Goal: Task Accomplishment & Management: Use online tool/utility

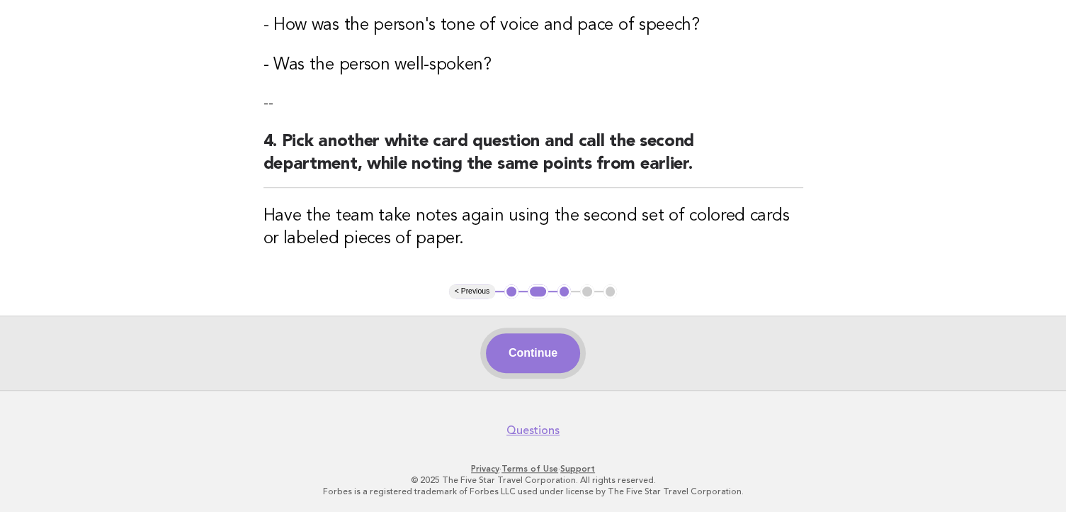
click at [501, 359] on button "Continue" at bounding box center [533, 353] width 94 height 40
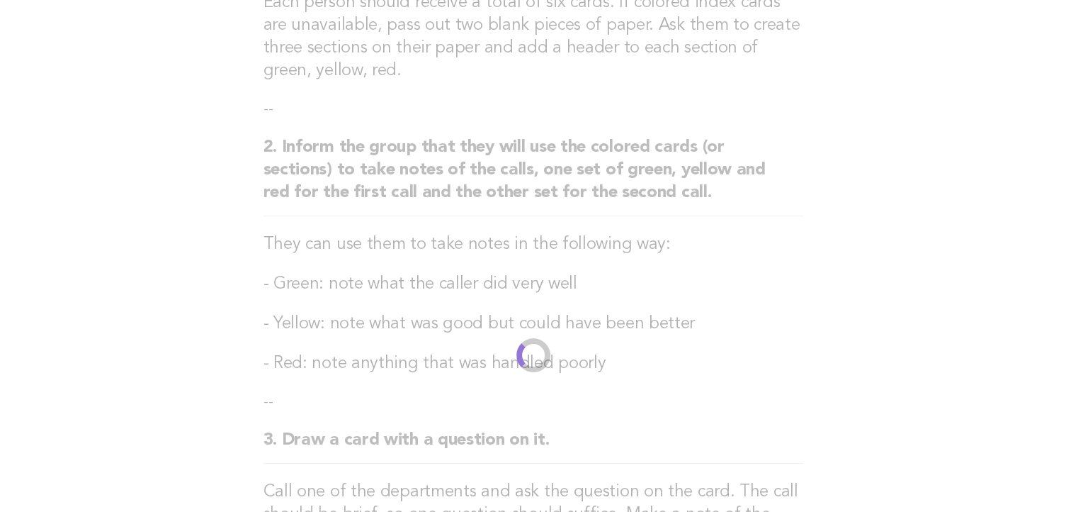
scroll to position [128, 0]
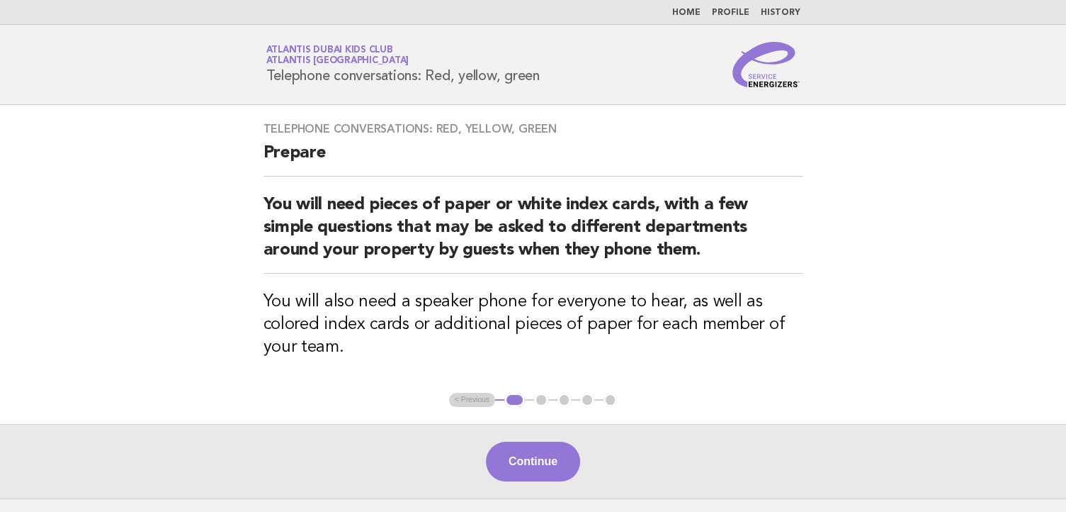
drag, startPoint x: 752, startPoint y: 393, endPoint x: 720, endPoint y: 434, distance: 52.0
click at [742, 415] on main "Telephone conversations: Red, yellow, green Prepare You will need pieces of pap…" at bounding box center [533, 301] width 1066 height 393
click at [509, 456] on button "Continue" at bounding box center [533, 461] width 94 height 40
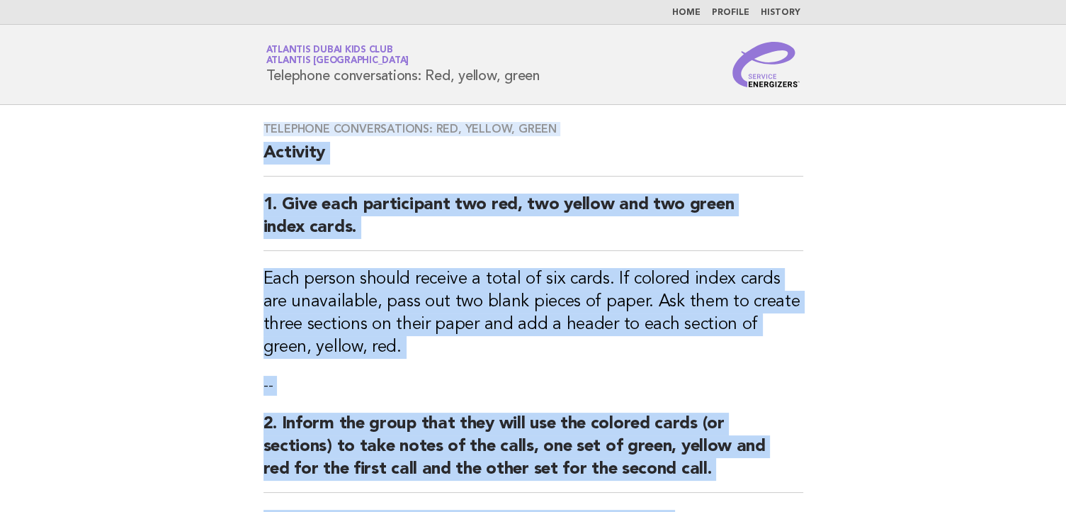
click at [363, 159] on h2 "Activity" at bounding box center [534, 159] width 540 height 35
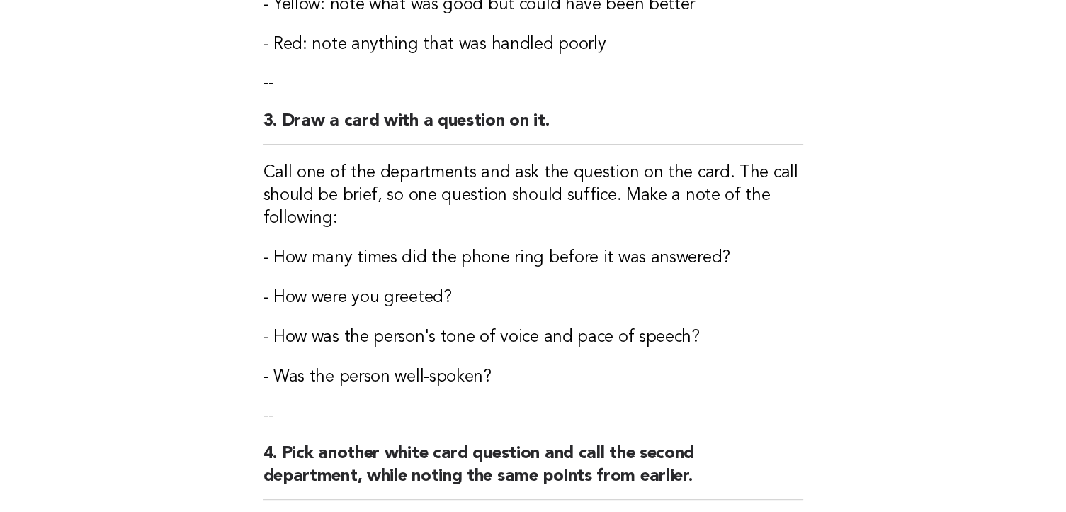
scroll to position [907, 0]
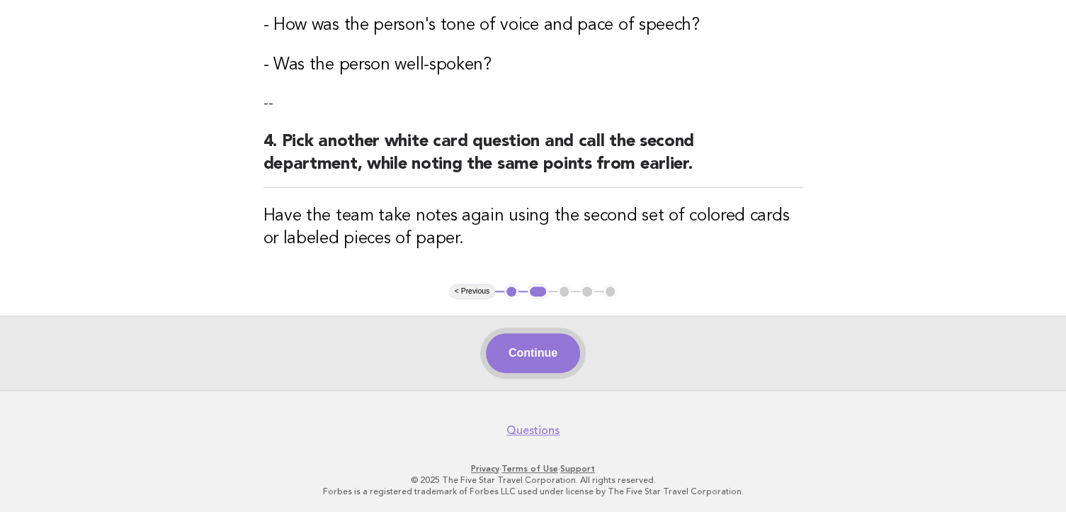
click at [507, 352] on button "Continue" at bounding box center [533, 353] width 94 height 40
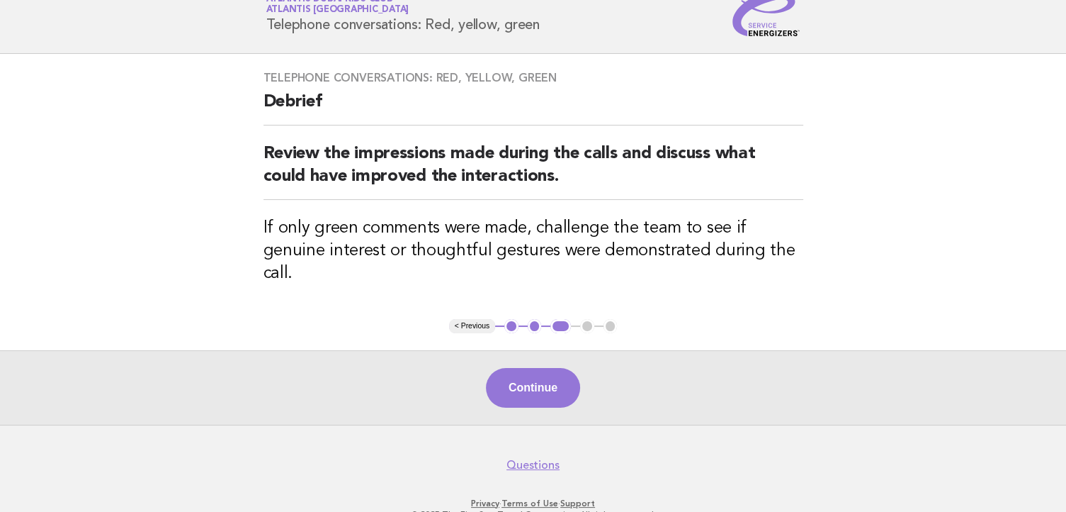
scroll to position [64, 0]
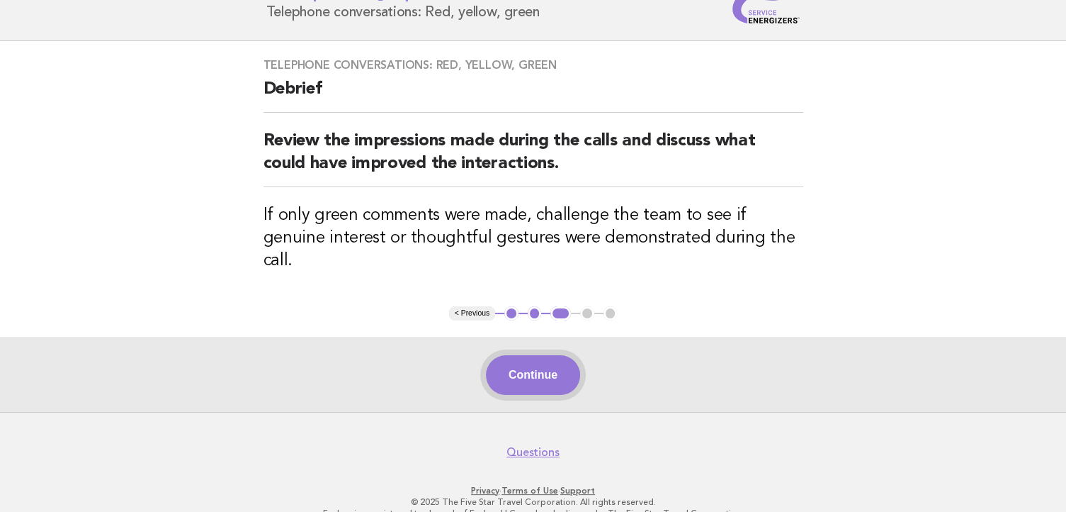
click at [517, 358] on button "Continue" at bounding box center [533, 375] width 94 height 40
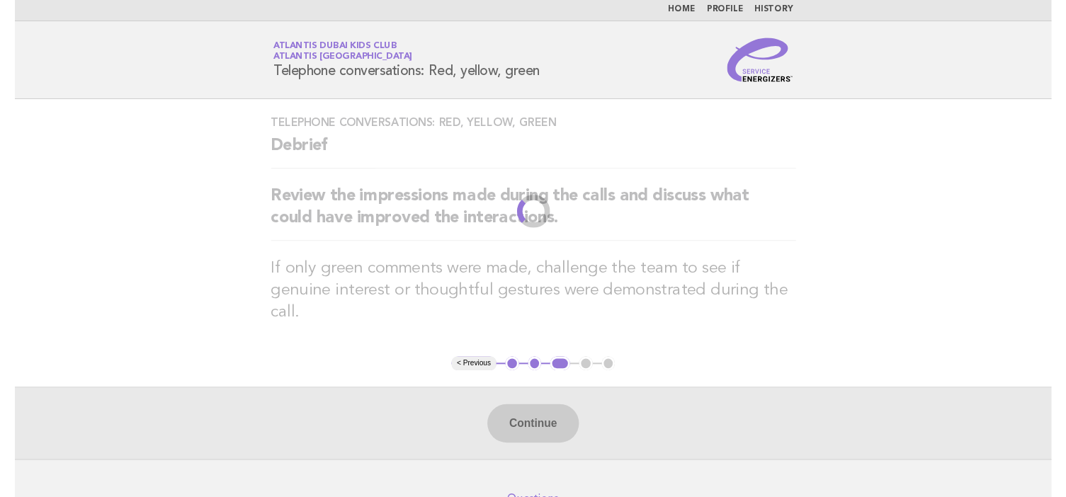
scroll to position [0, 0]
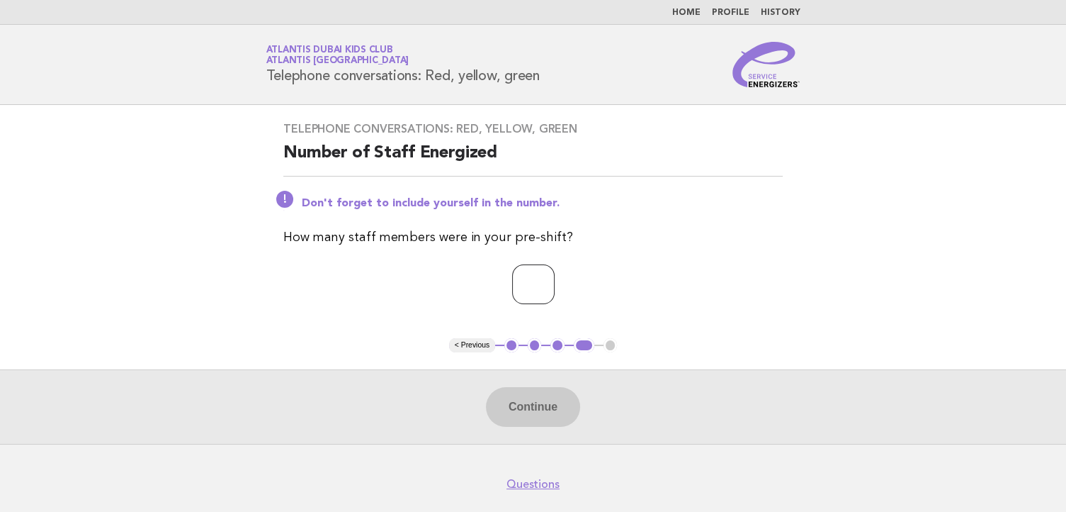
click at [519, 280] on input "number" at bounding box center [533, 284] width 43 height 40
type input "*"
click at [512, 402] on button "Continue" at bounding box center [533, 407] width 94 height 40
